Goal: Task Accomplishment & Management: Complete application form

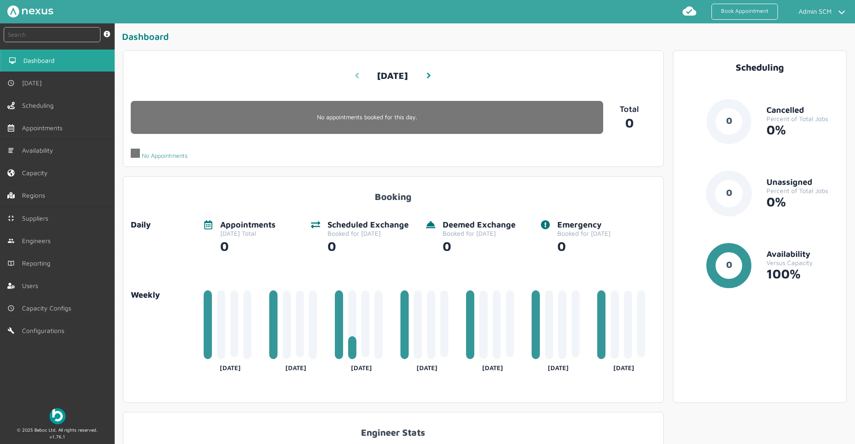
click at [357, 76] on icon at bounding box center [356, 75] width 5 height 6
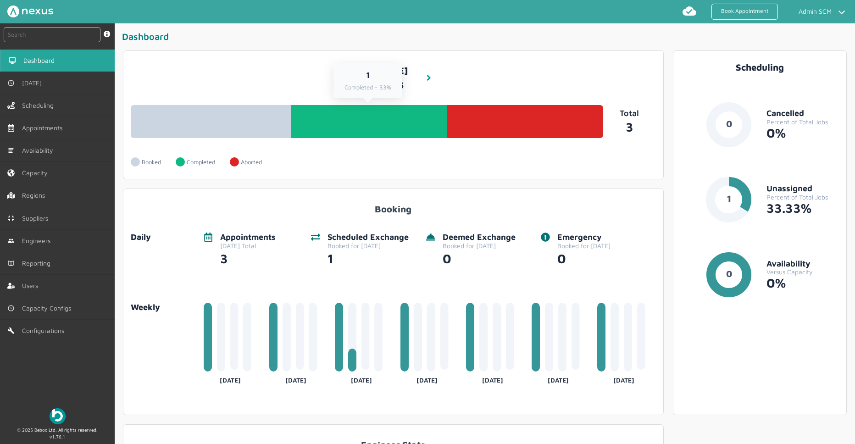
click at [374, 122] on link "1 Completed - 33%" at bounding box center [369, 121] width 156 height 33
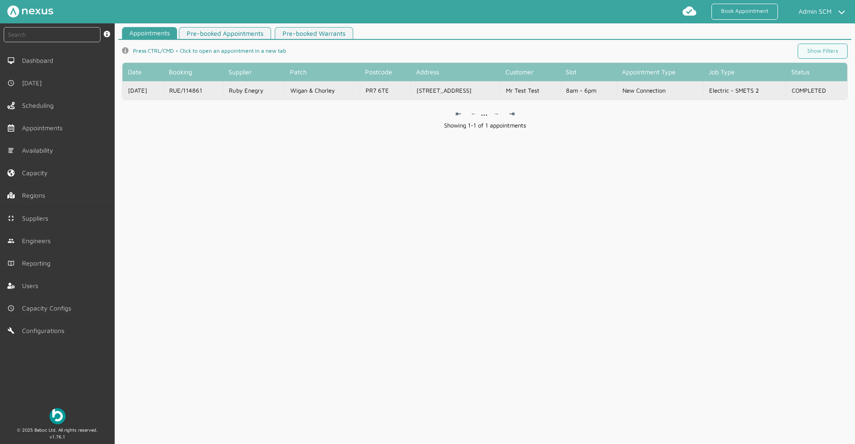
click at [360, 92] on td "Wigan & Chorley" at bounding box center [321, 90] width 75 height 18
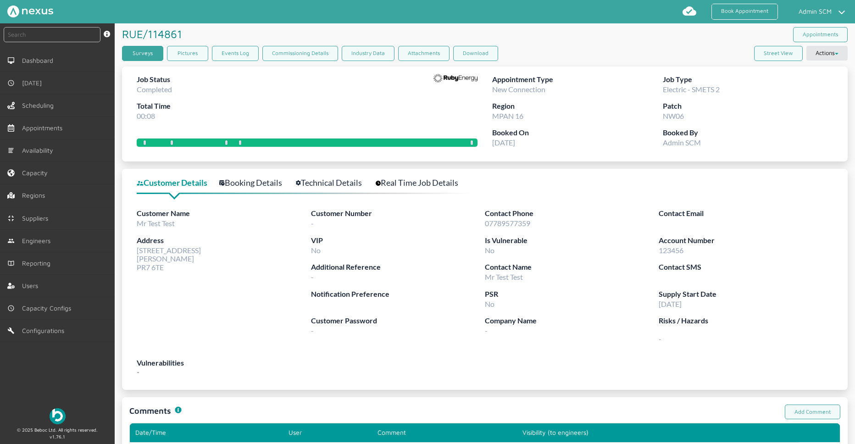
click at [138, 52] on link "Surveys" at bounding box center [142, 53] width 41 height 15
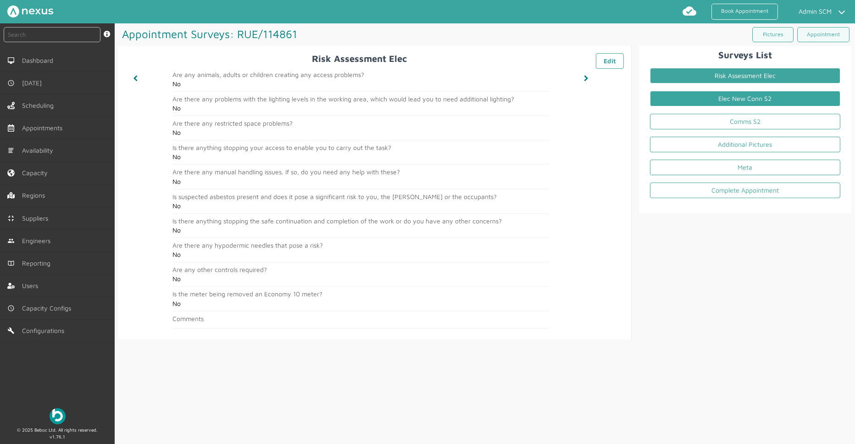
click at [710, 92] on link "Elec New Conn S2" at bounding box center [745, 99] width 190 height 16
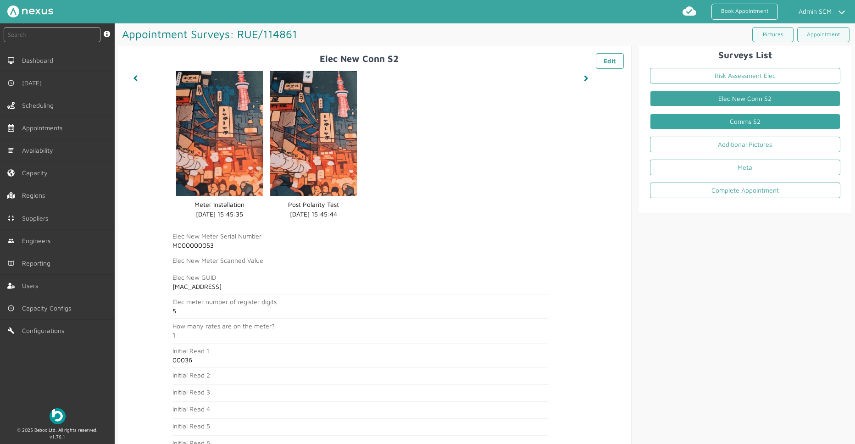
drag, startPoint x: 779, startPoint y: 119, endPoint x: 785, endPoint y: 119, distance: 6.0
click at [779, 119] on link "Comms S2" at bounding box center [745, 122] width 190 height 16
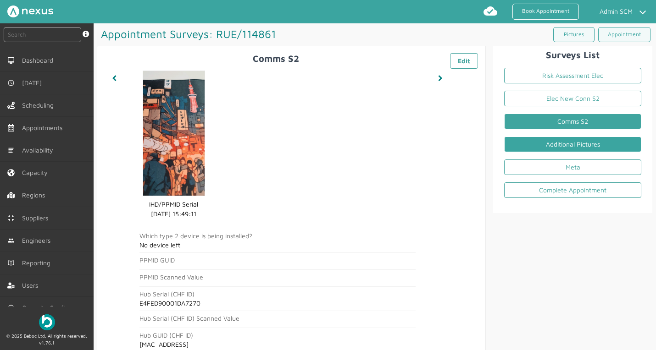
drag, startPoint x: 540, startPoint y: 144, endPoint x: 535, endPoint y: 148, distance: 5.9
click at [540, 144] on link "Additional Pictures" at bounding box center [572, 145] width 137 height 16
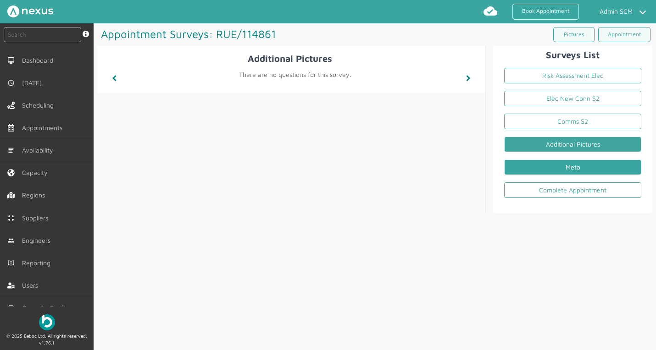
click at [548, 168] on link "Meta" at bounding box center [572, 168] width 137 height 16
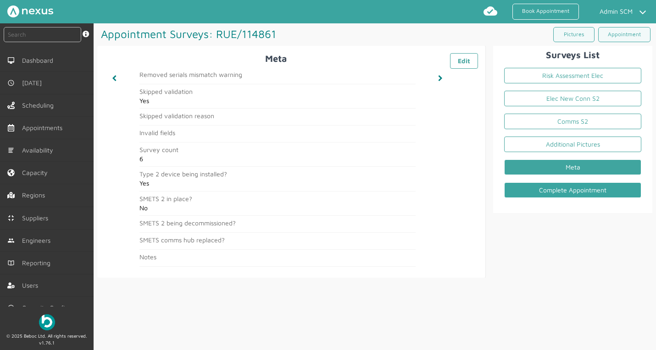
click at [548, 189] on link "Complete Appointment" at bounding box center [572, 191] width 137 height 16
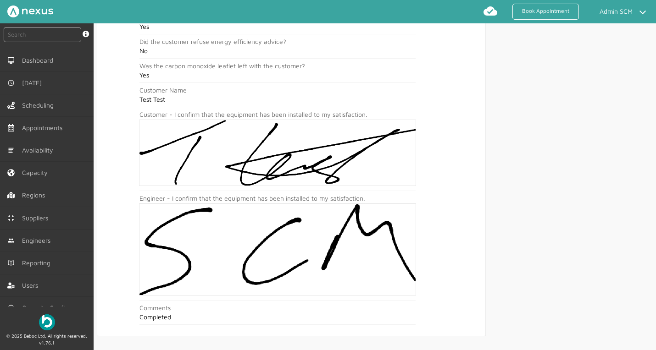
scroll to position [327, 0]
